Goal: Check status: Check status

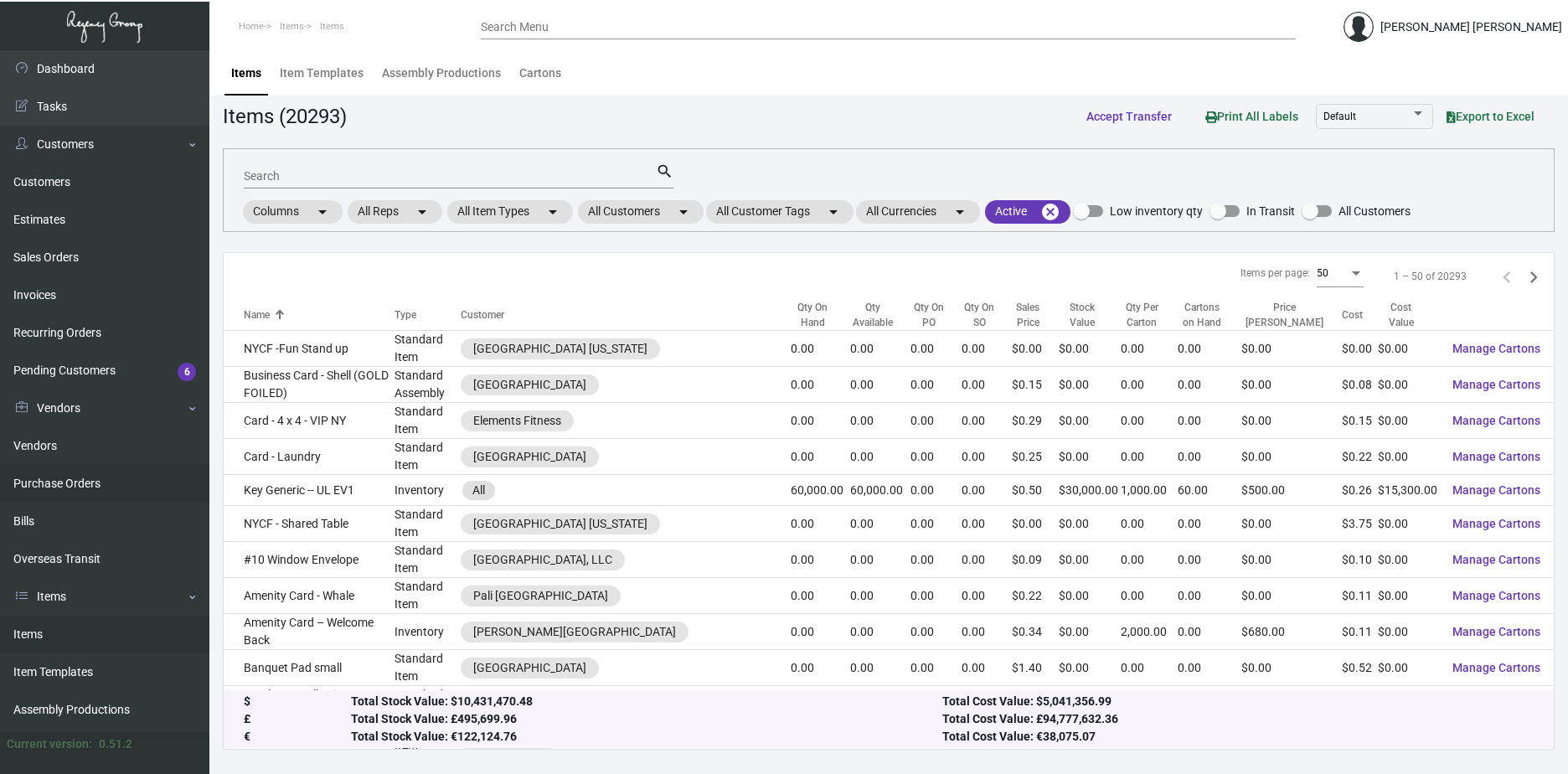
click at [56, 484] on link "Purchase Orders" at bounding box center [105, 483] width 209 height 38
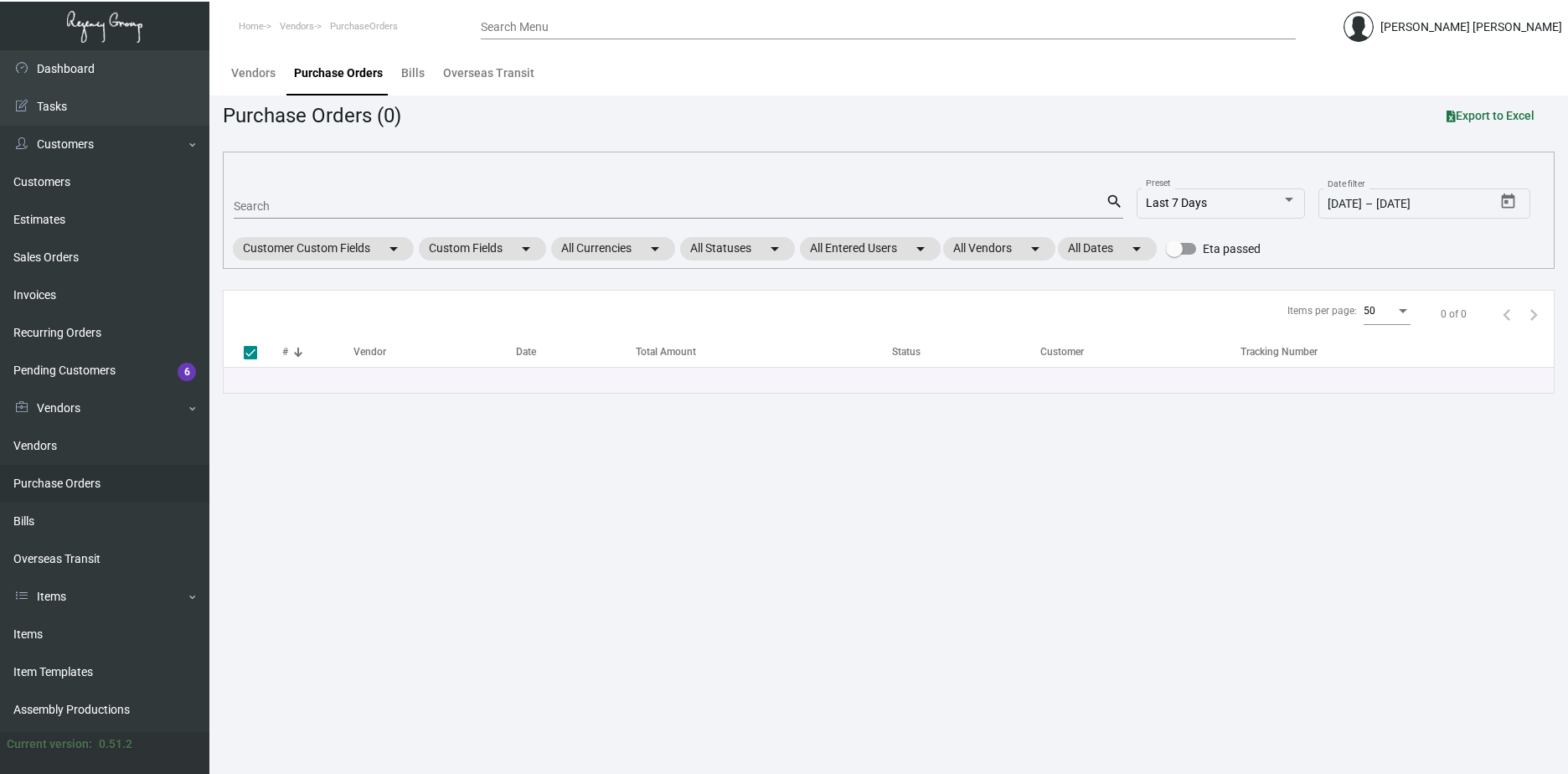
click at [300, 196] on div "Search" at bounding box center [670, 205] width 872 height 26
click at [302, 209] on input "Search" at bounding box center [670, 207] width 872 height 13
paste input "90012"
type input "90012"
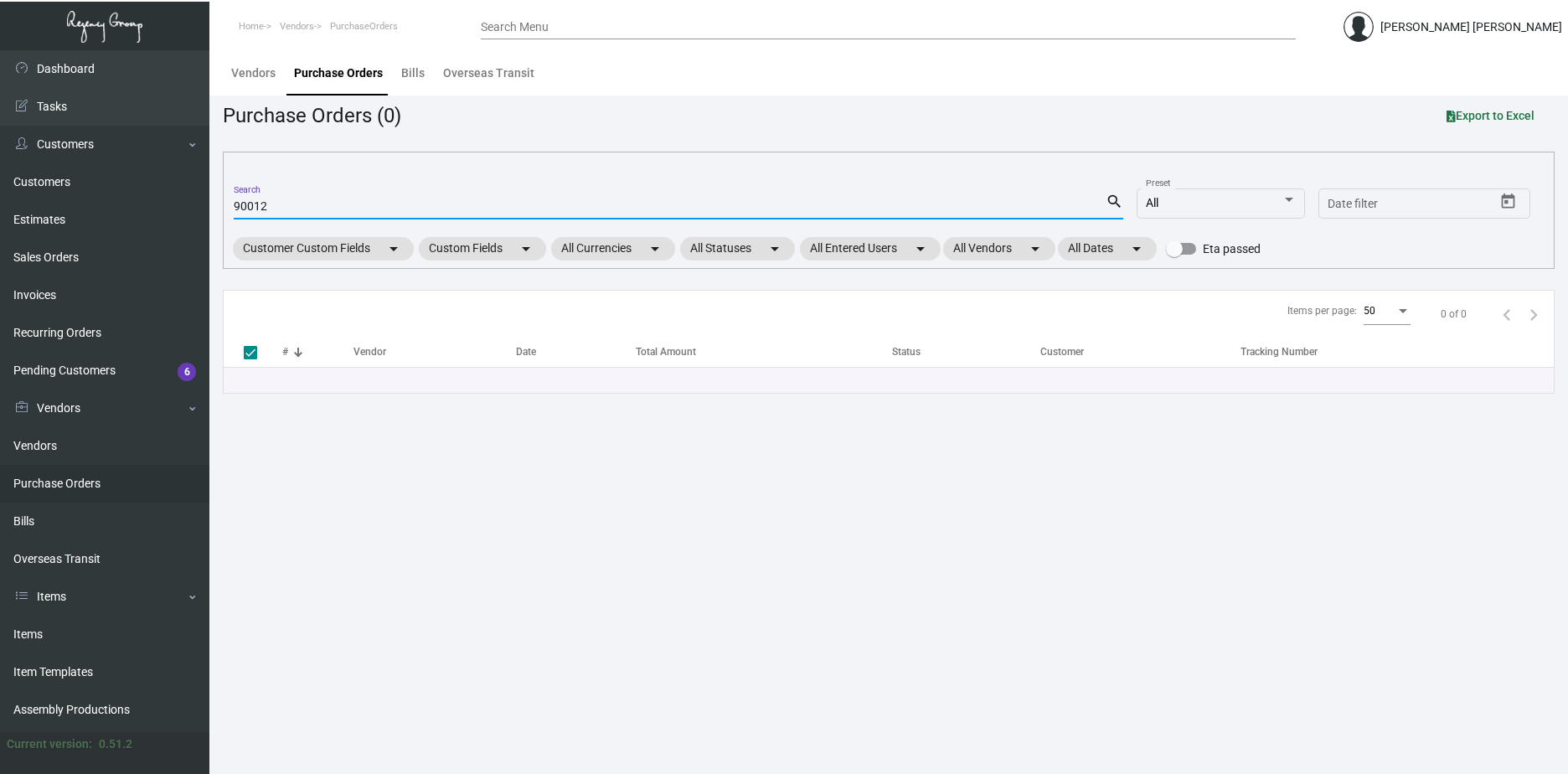
checkbox input "false"
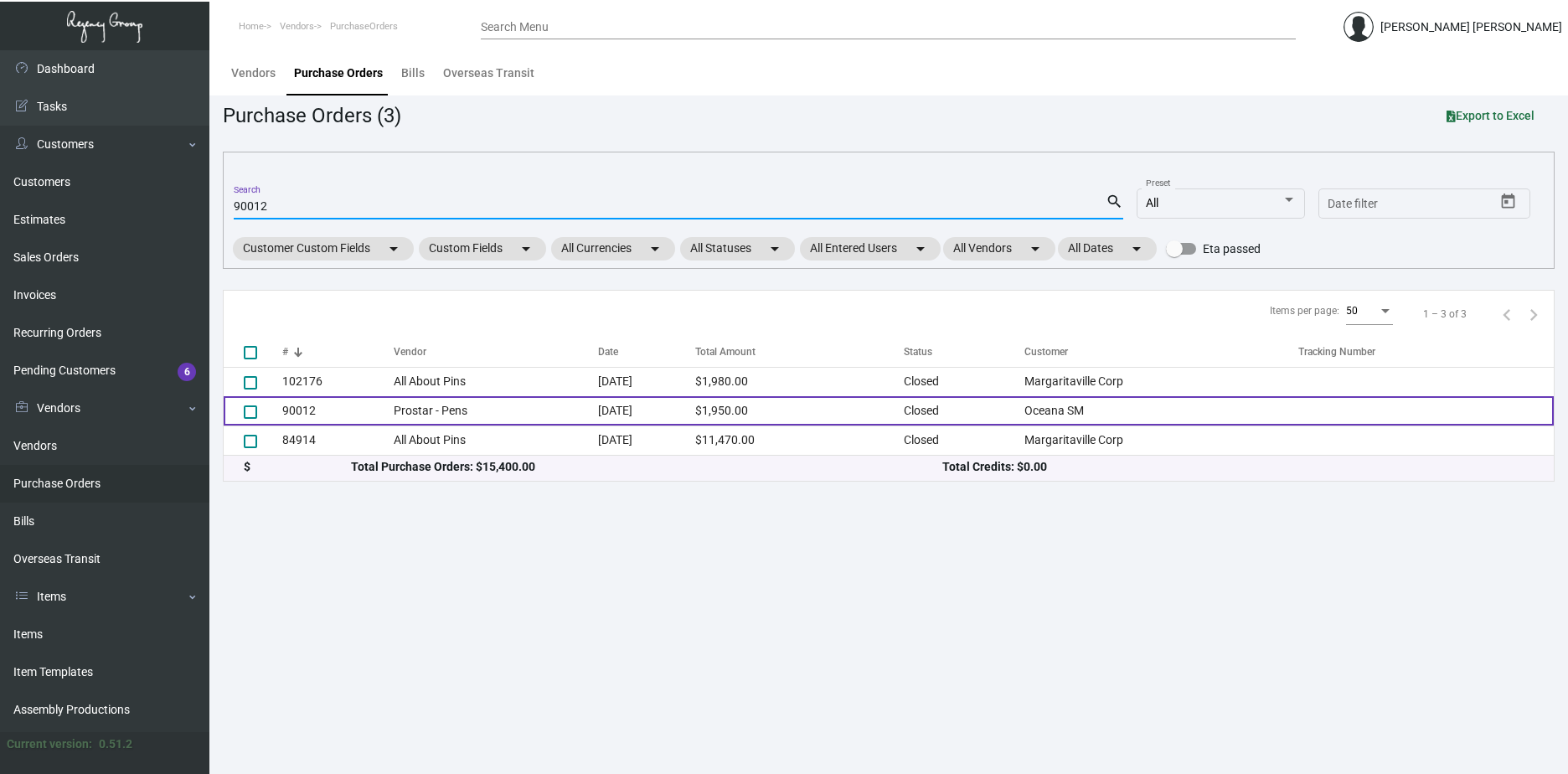
type input "90012"
click at [876, 411] on td "$1,950.00" at bounding box center [800, 410] width 209 height 29
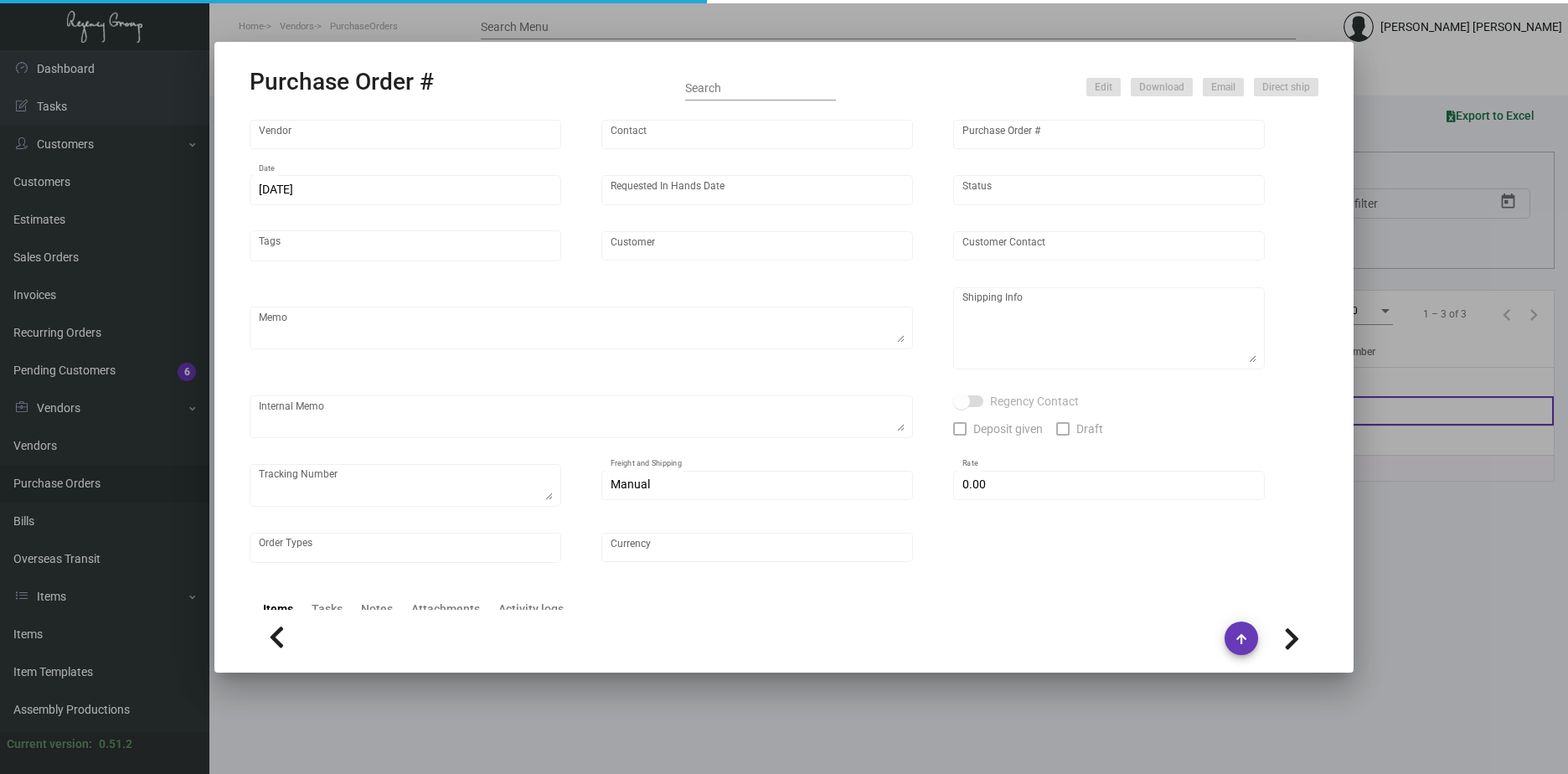
type input "Prostar - Pens"
type input "[PERSON_NAME]"
type input "90012"
type input "[DATE]"
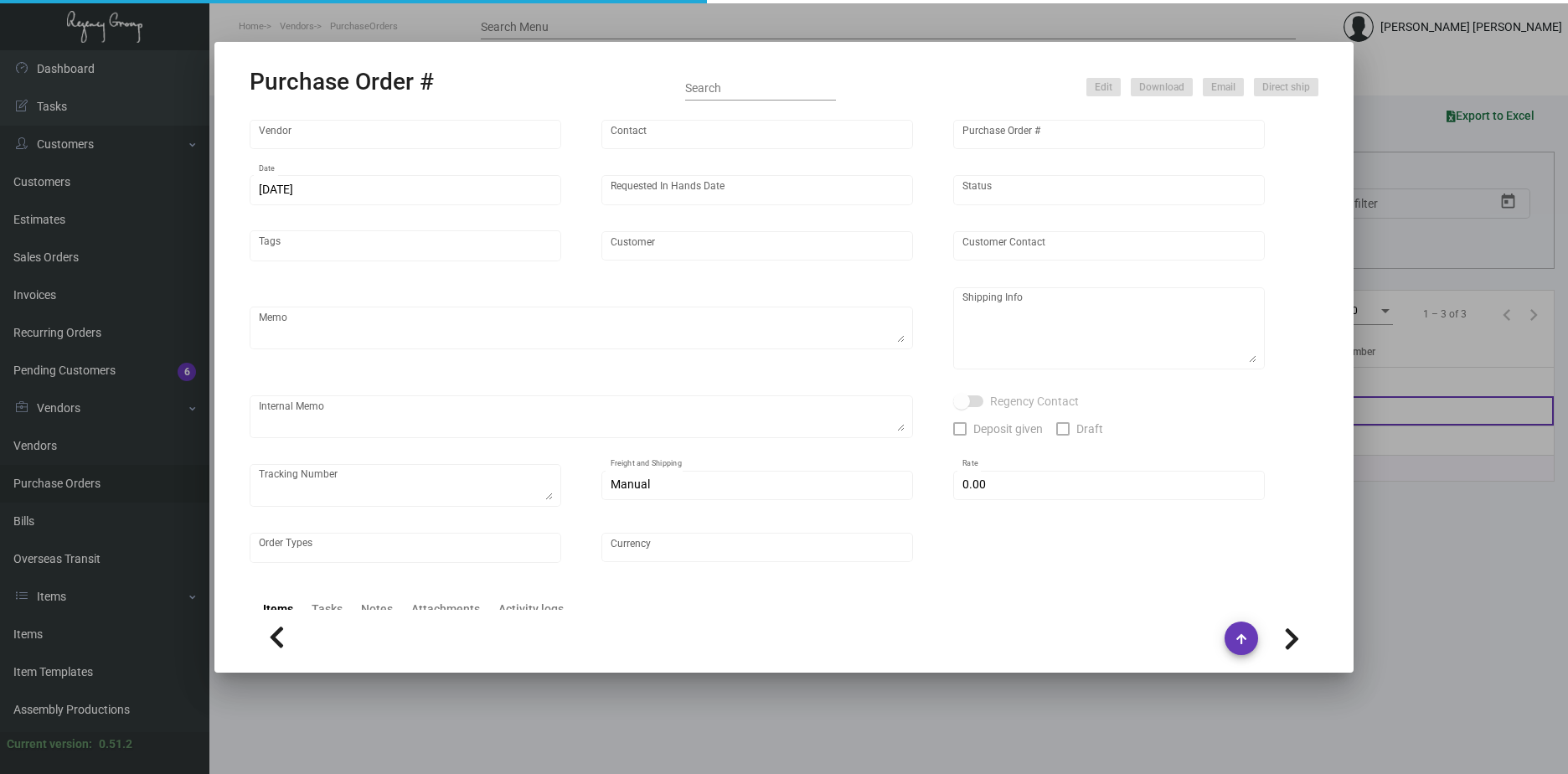
type input "Oceana SM"
type textarea "Regency Group NJ - [PERSON_NAME] [STREET_ADDRESS]"
checkbox input "true"
type input "$ 0.00"
type input "United States Dollar $"
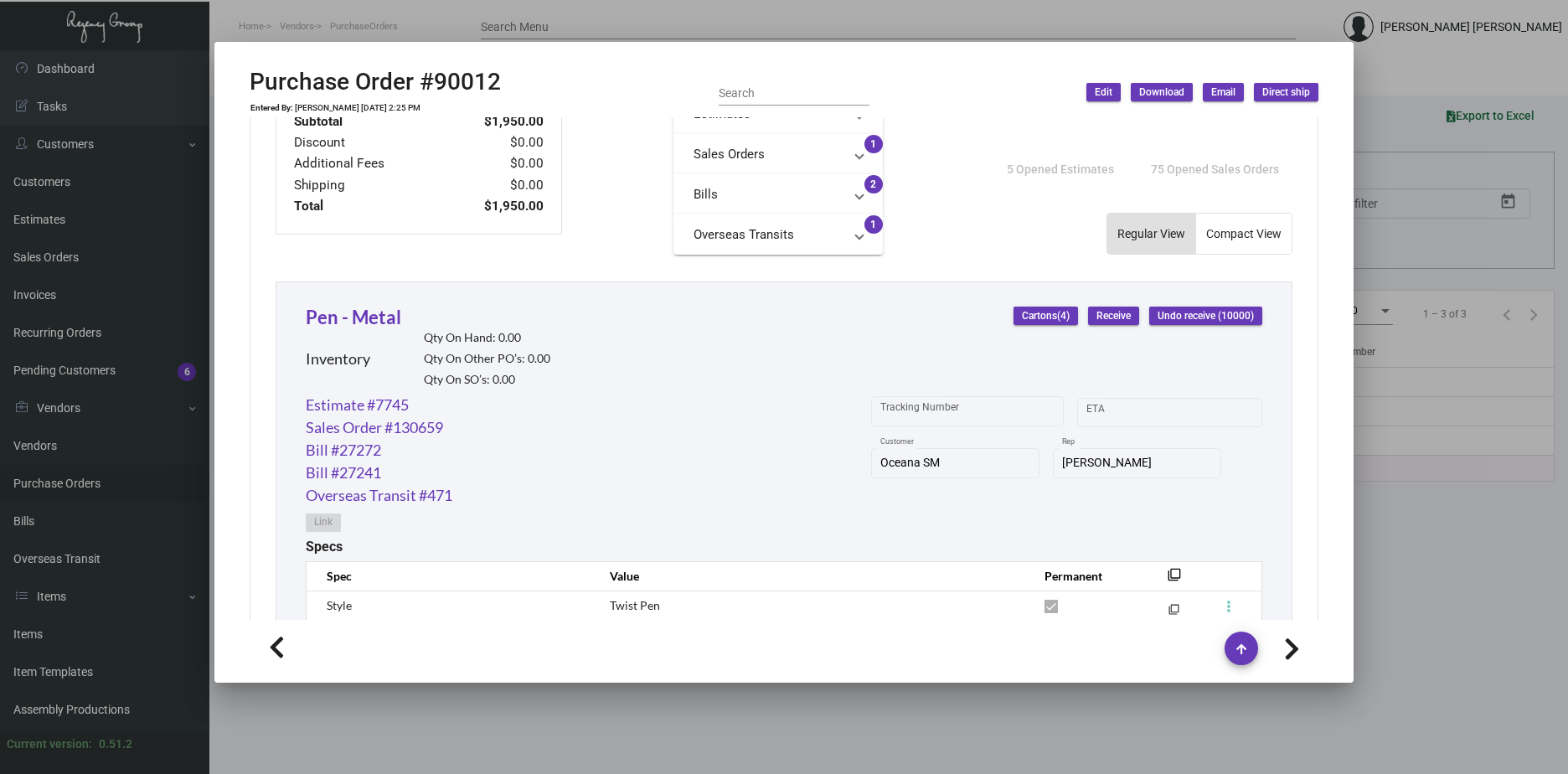
scroll to position [753, 0]
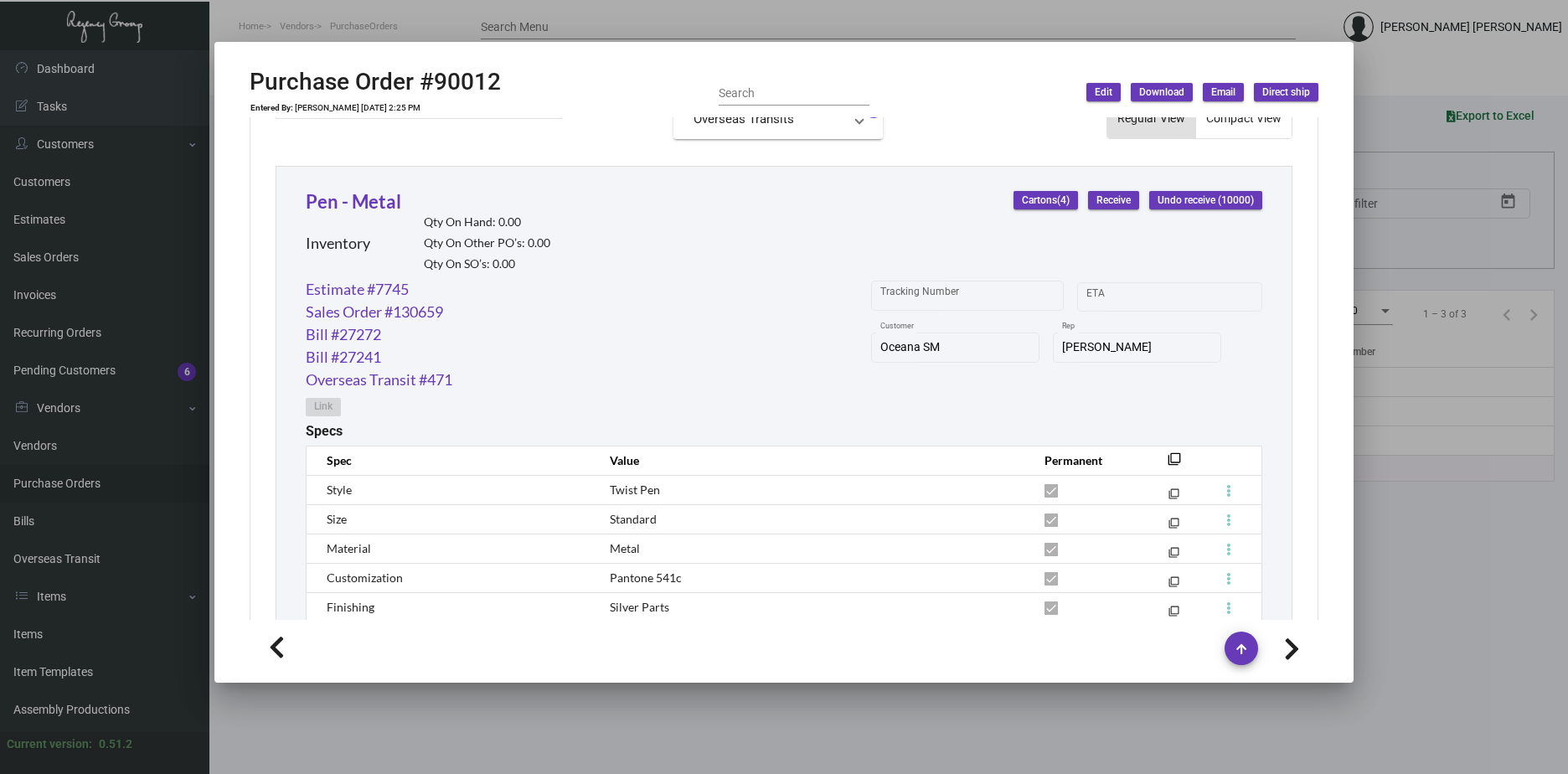
click at [1475, 634] on div at bounding box center [784, 387] width 1568 height 774
